Goal: Transaction & Acquisition: Download file/media

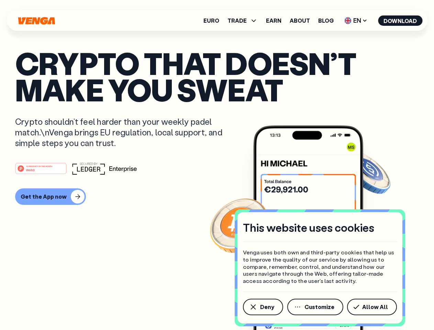
click at [217, 165] on div "#1 PRODUCT OF THE MONTH Web3" at bounding box center [217, 168] width 404 height 12
click at [263, 307] on span "Deny" at bounding box center [267, 307] width 14 height 6
click at [316, 307] on img at bounding box center [309, 241] width 110 height 230
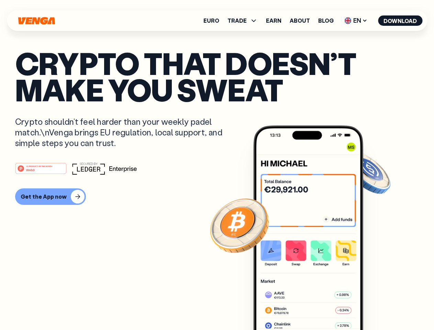
click at [374, 307] on article "Crypto that doesn’t make you sweat Crypto shouldn’t feel harder than your weekl…" at bounding box center [217, 179] width 404 height 258
click at [245, 21] on span "TRADE" at bounding box center [237, 21] width 19 height 6
click at [356, 21] on span "EN" at bounding box center [356, 20] width 28 height 11
click at [401, 21] on button "Download" at bounding box center [400, 20] width 44 height 10
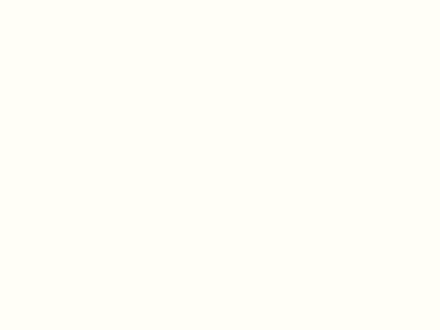
click at [217, 0] on html "This website uses cookies Venga uses both own and third-party cookies that help…" at bounding box center [220, 0] width 440 height 0
click at [50, 0] on html "This website uses cookies Venga uses both own and third-party cookies that help…" at bounding box center [220, 0] width 440 height 0
click at [42, 0] on html "This website uses cookies Venga uses both own and third-party cookies that help…" at bounding box center [220, 0] width 440 height 0
